Goal: Check status

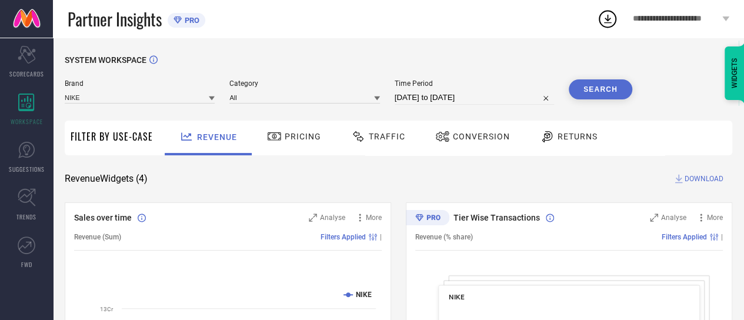
select select "7"
select select "2025"
select select "8"
select select "2025"
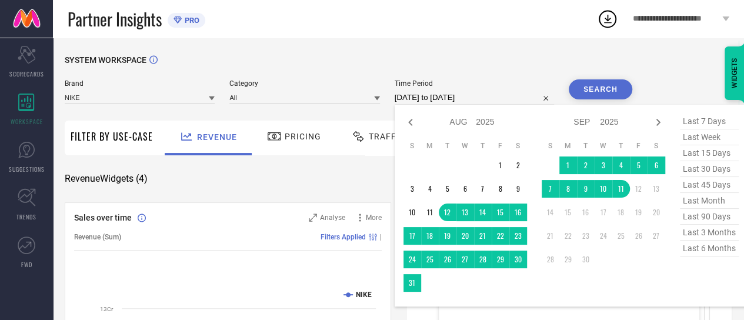
click at [438, 102] on input "[DATE] to [DATE]" at bounding box center [474, 98] width 159 height 14
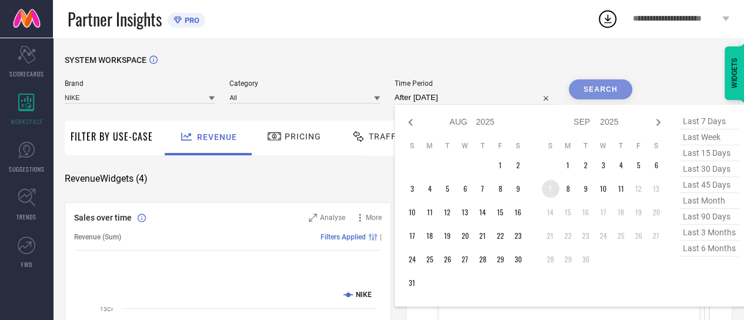
click at [552, 191] on td "7" at bounding box center [551, 189] width 18 height 18
type input "[DATE] to [DATE]"
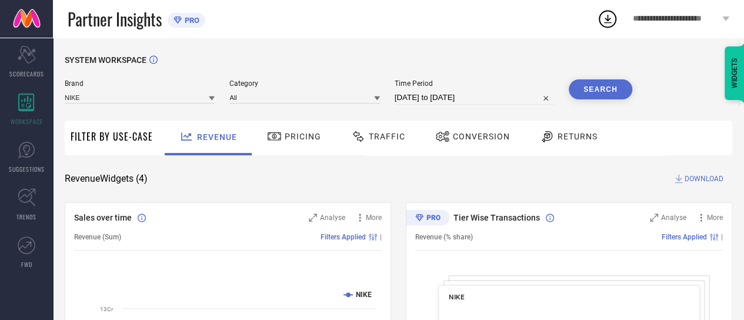
select select "8"
select select "2025"
select select "9"
select select "2025"
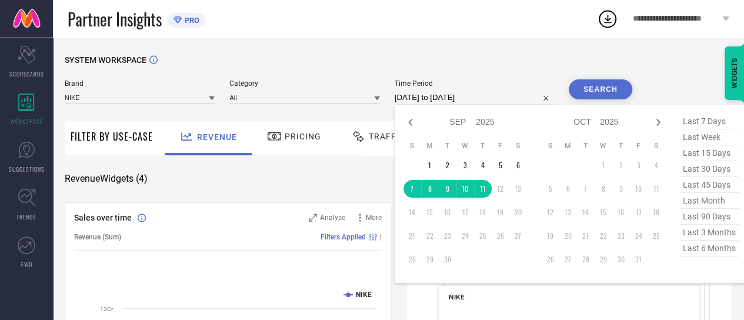
click at [467, 96] on input "[DATE] to [DATE]" at bounding box center [474, 98] width 159 height 14
click at [430, 165] on td "1" at bounding box center [430, 166] width 18 height 18
type input "[DATE] to [DATE]"
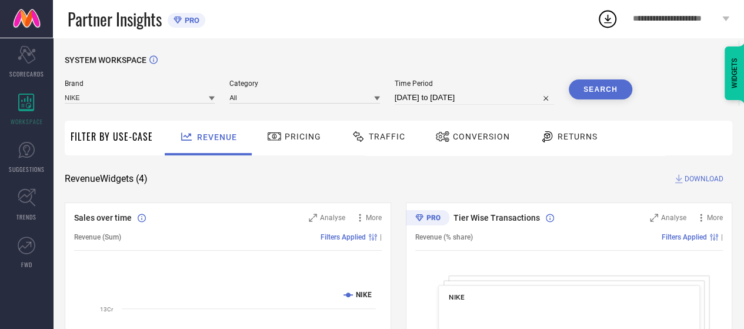
drag, startPoint x: 430, startPoint y: 165, endPoint x: 441, endPoint y: 167, distance: 11.8
select select "8"
select select "2025"
select select "9"
select select "2025"
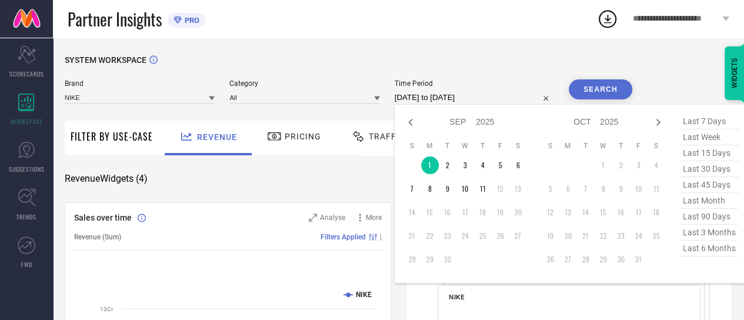
click at [420, 98] on input "[DATE] to [DATE]" at bounding box center [474, 98] width 159 height 14
click at [412, 189] on td "7" at bounding box center [413, 189] width 18 height 18
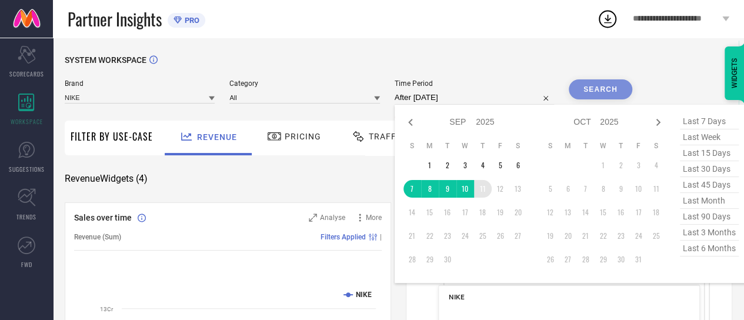
type input "[DATE] to [DATE]"
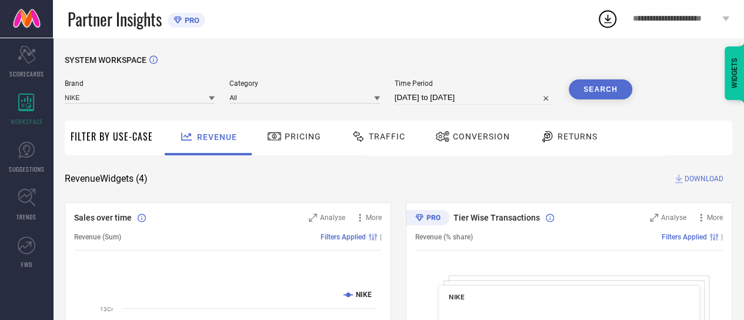
select select "8"
select select "2025"
select select "9"
select select "2025"
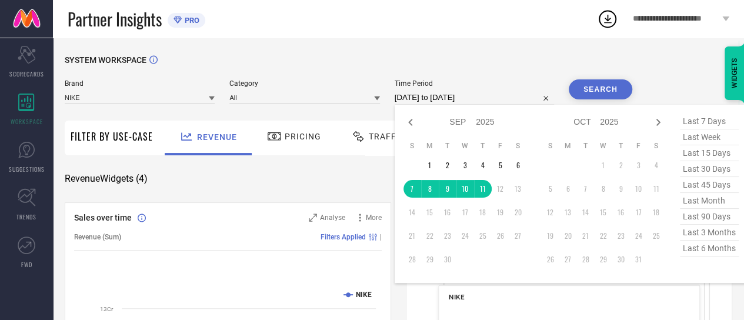
click at [461, 99] on input "[DATE] to [DATE]" at bounding box center [474, 98] width 159 height 14
click at [412, 123] on icon at bounding box center [411, 122] width 14 height 14
select select "7"
select select "2025"
select select "8"
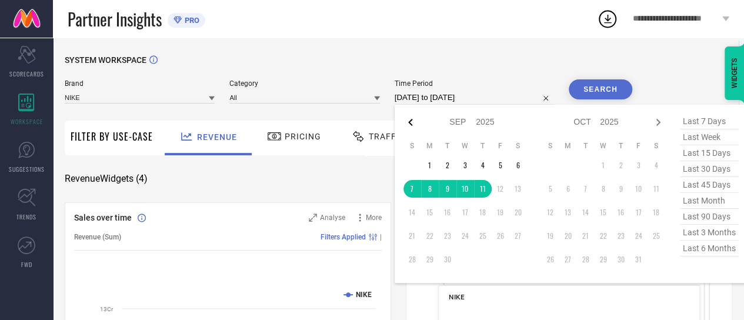
select select "2025"
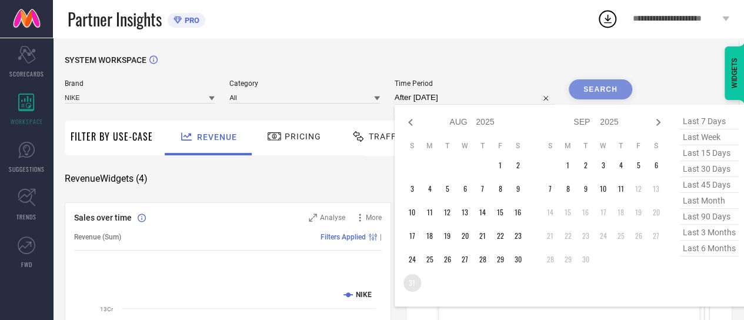
click at [413, 283] on td "31" at bounding box center [413, 283] width 18 height 18
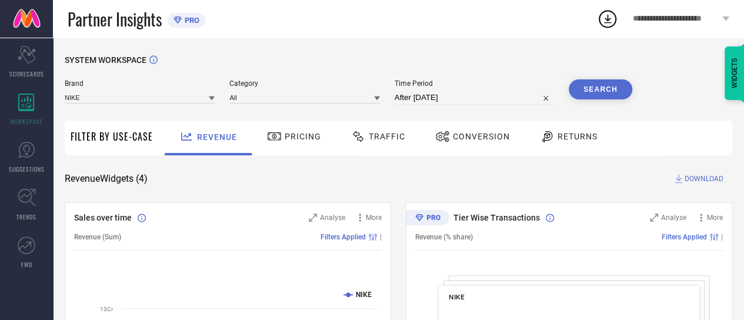
type input "[DATE] to [DATE]"
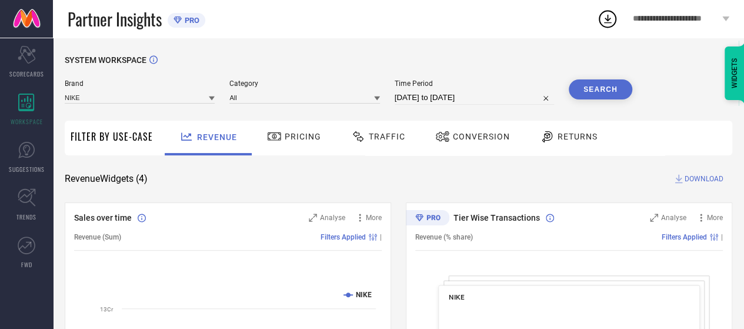
click at [599, 88] on button "Search" at bounding box center [601, 89] width 64 height 20
select select "7"
select select "2025"
select select "8"
select select "2025"
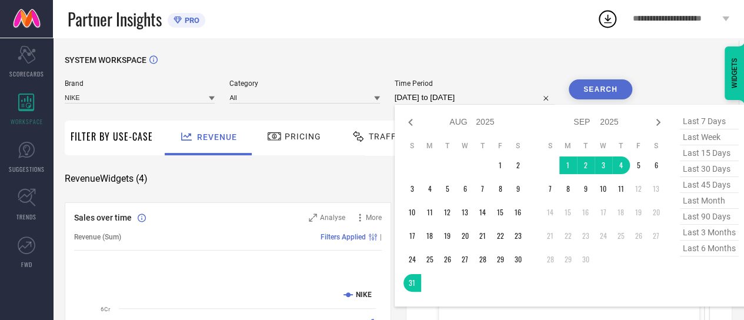
click at [428, 96] on input "[DATE] to [DATE]" at bounding box center [474, 98] width 159 height 14
click at [424, 96] on input "[DATE] to [DATE]" at bounding box center [474, 98] width 159 height 14
click at [426, 98] on input "[DATE] to [DATE]" at bounding box center [474, 98] width 159 height 14
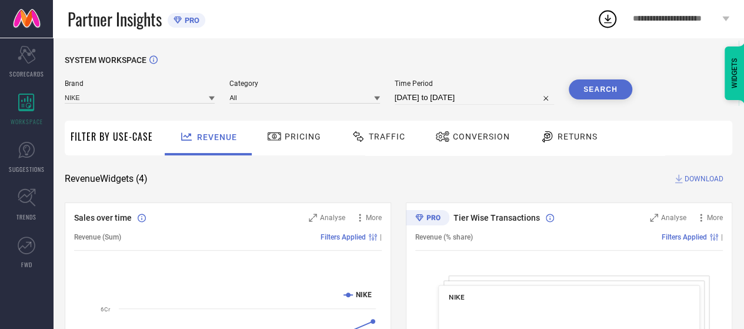
click at [545, 81] on span "Time Period" at bounding box center [474, 83] width 159 height 8
select select "7"
select select "2025"
select select "8"
select select "2025"
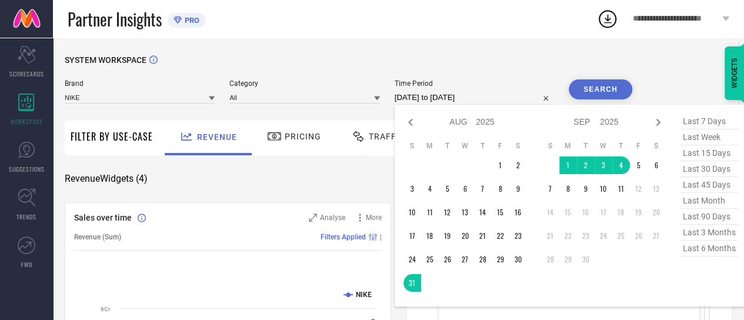
click at [425, 95] on input "[DATE] to [DATE]" at bounding box center [474, 98] width 159 height 14
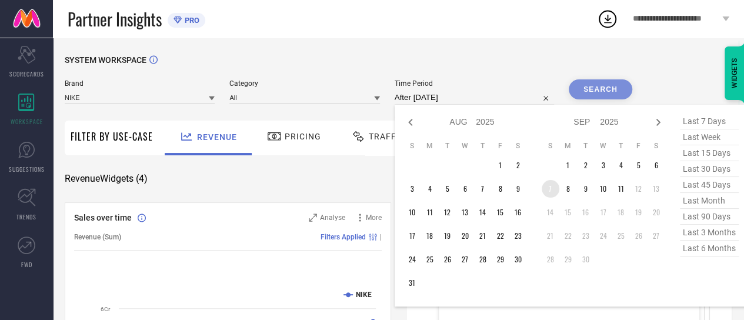
click at [550, 194] on td "7" at bounding box center [551, 189] width 18 height 18
type input "[DATE] to [DATE]"
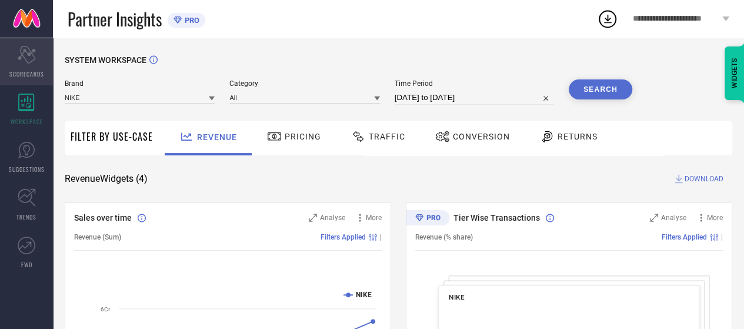
click at [25, 68] on div "Scorecard SCORECARDS" at bounding box center [26, 61] width 53 height 47
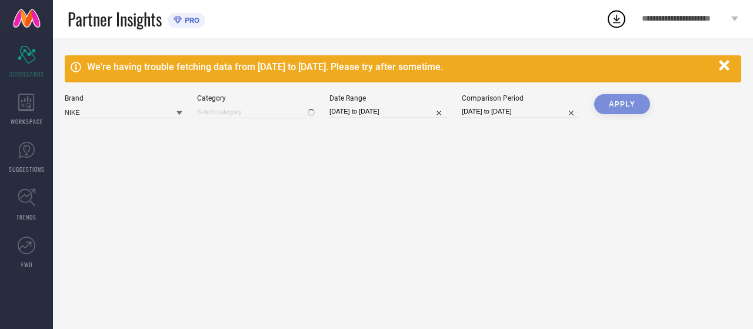
type input "All"
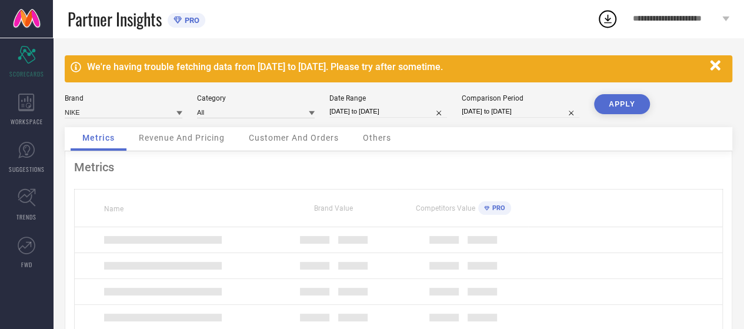
select select "7"
select select "2025"
select select "8"
select select "2025"
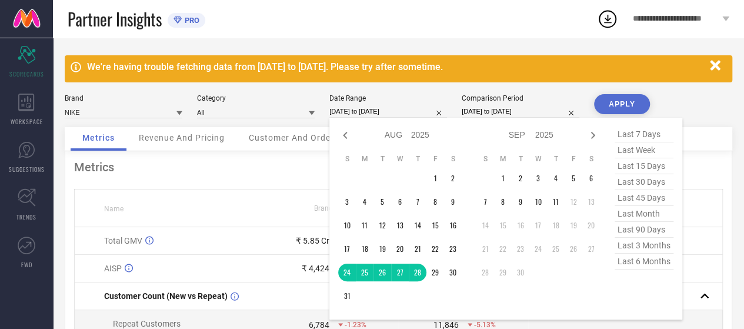
click at [358, 110] on input "[DATE] to [DATE]" at bounding box center [389, 111] width 118 height 12
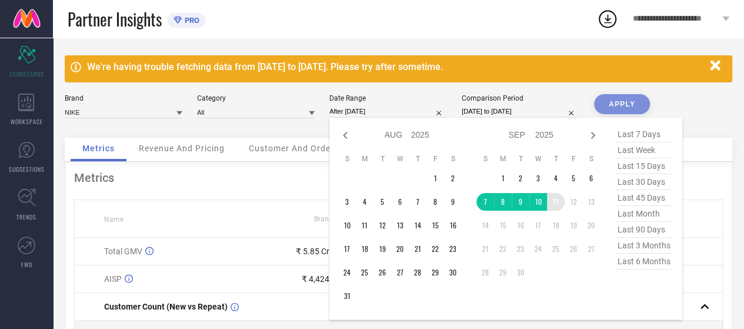
drag, startPoint x: 486, startPoint y: 207, endPoint x: 554, endPoint y: 207, distance: 67.7
click at [554, 207] on tr "7 8 9 10 11 12 13" at bounding box center [539, 202] width 124 height 18
type input "[DATE] to [DATE]"
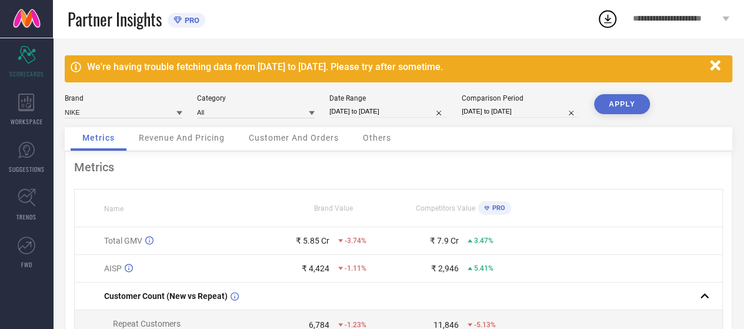
select select "7"
select select "2025"
select select "8"
select select "2025"
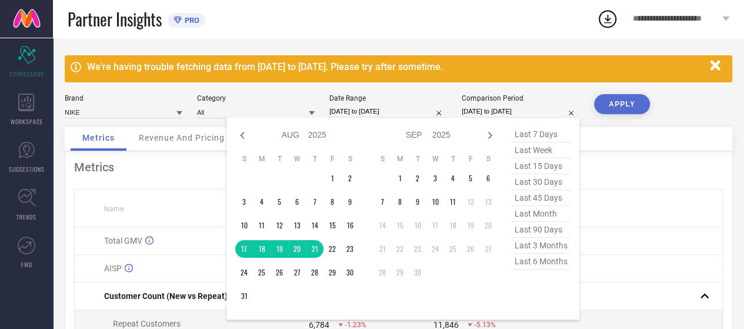
click at [493, 114] on input "[DATE] to [DATE]" at bounding box center [521, 111] width 118 height 12
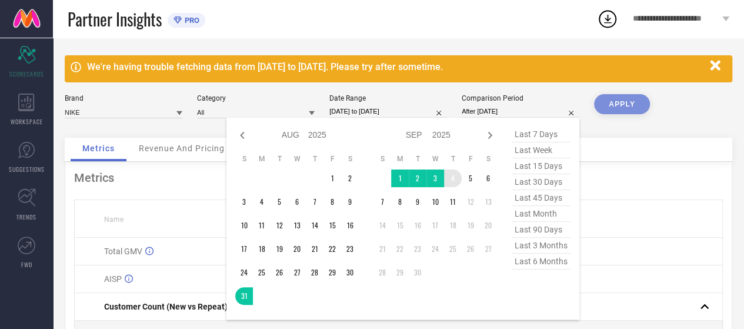
drag, startPoint x: 240, startPoint y: 297, endPoint x: 453, endPoint y: 180, distance: 243.1
click at [453, 180] on div "Jan Feb Mar Apr May Jun [DATE] Aug Sep Oct Nov [DATE] 2016 2017 2018 2019 2020 …" at bounding box center [366, 219] width 262 height 184
type input "[DATE] to [DATE]"
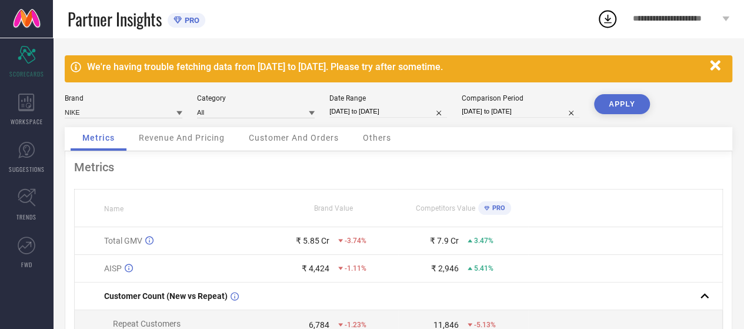
click at [628, 107] on button "APPLY" at bounding box center [622, 104] width 56 height 20
select select "8"
select select "2025"
select select "9"
select select "2025"
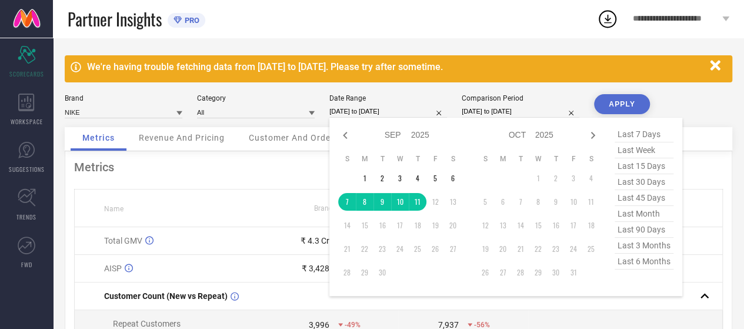
click at [361, 114] on input "[DATE] to [DATE]" at bounding box center [389, 111] width 118 height 12
click at [434, 85] on div "We're having trouble fetching data from [DATE] to [DATE]. Please try after some…" at bounding box center [398, 283] width 691 height 491
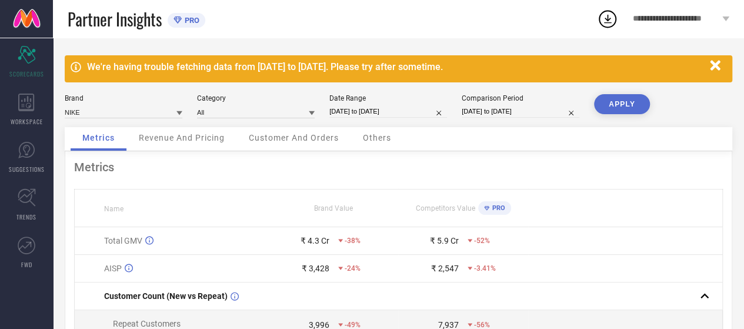
click at [612, 102] on button "APPLY" at bounding box center [622, 104] width 56 height 20
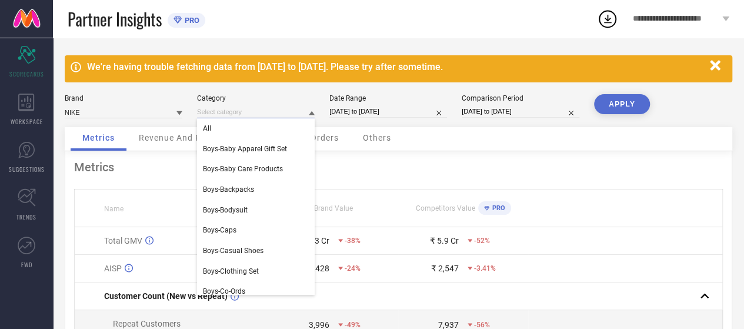
click at [280, 115] on input at bounding box center [256, 112] width 118 height 12
